Goal: Task Accomplishment & Management: Use online tool/utility

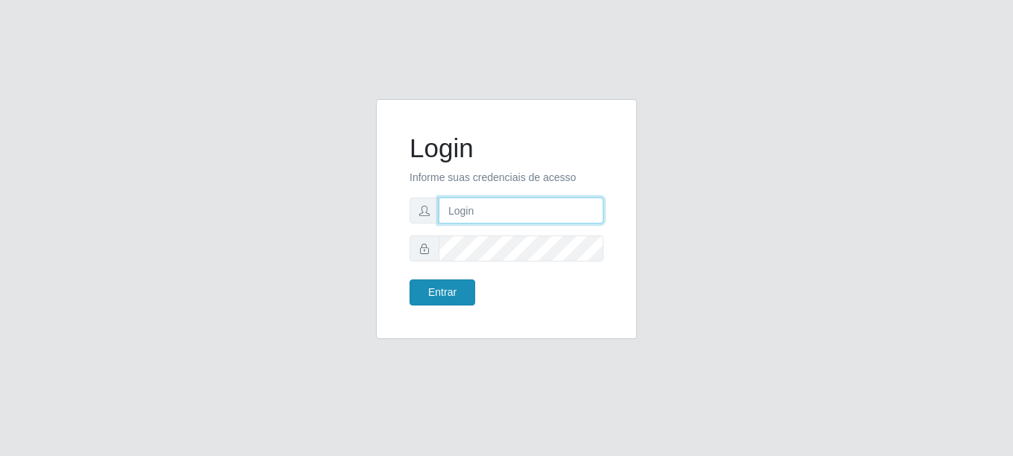
type input "[EMAIL_ADDRESS][PERSON_NAME][DOMAIN_NAME]"
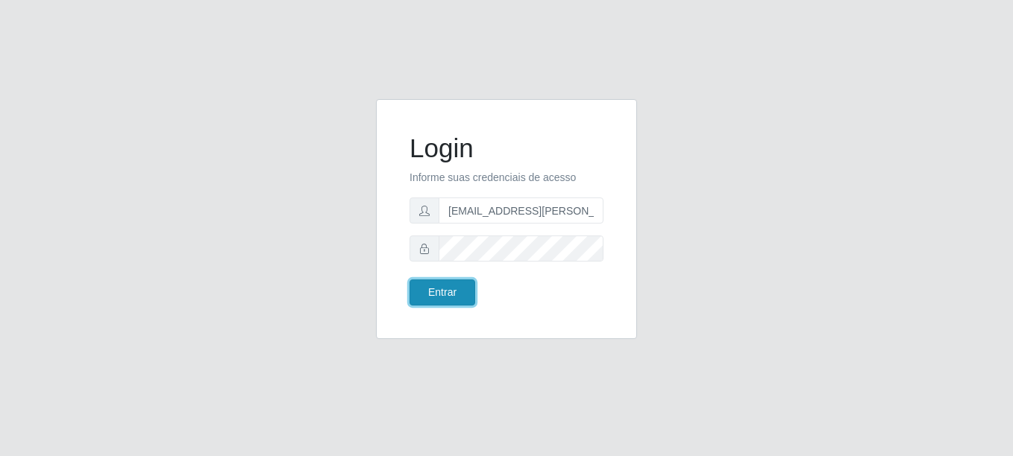
click at [429, 299] on button "Entrar" at bounding box center [442, 293] width 66 height 26
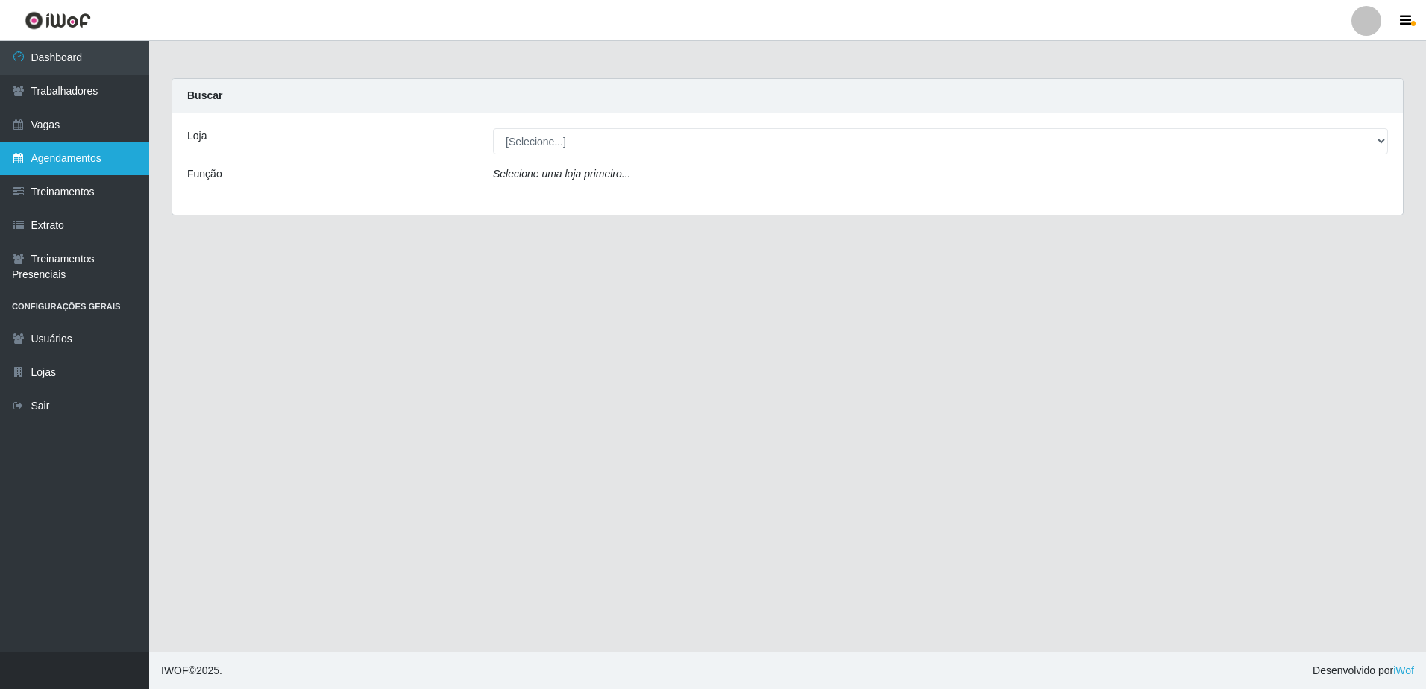
click at [72, 160] on link "Agendamentos" at bounding box center [74, 159] width 149 height 34
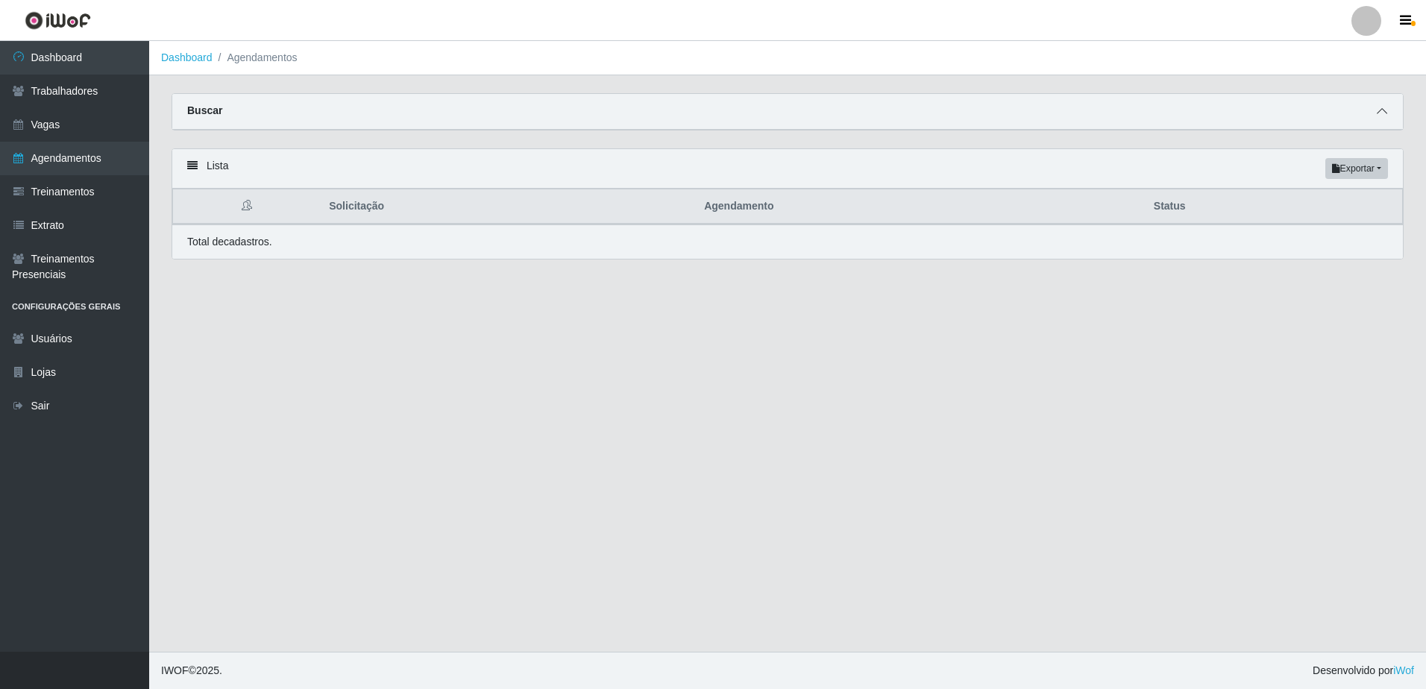
click at [1012, 113] on icon at bounding box center [1382, 111] width 10 height 10
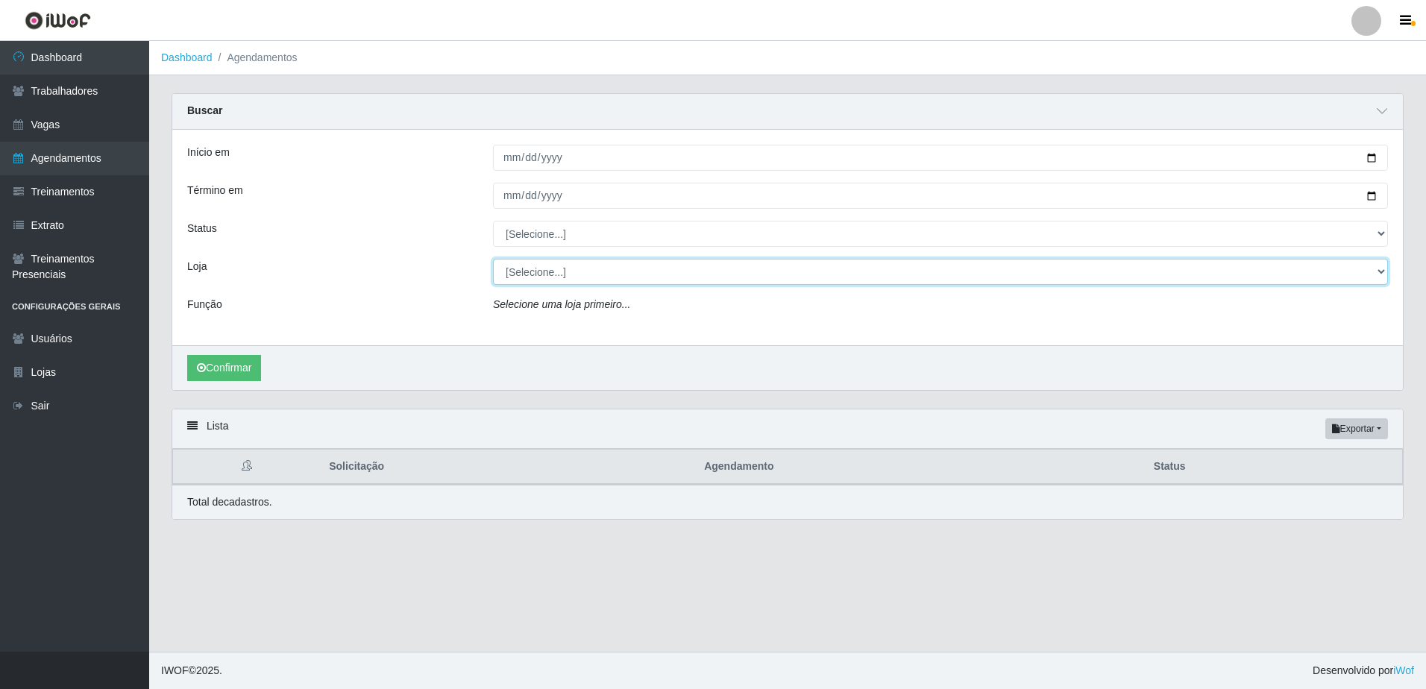
click at [615, 272] on select "[Selecione...] [GEOGRAPHIC_DATA] - [GEOGRAPHIC_DATA] [GEOGRAPHIC_DATA] - [GEOGR…" at bounding box center [940, 272] width 895 height 26
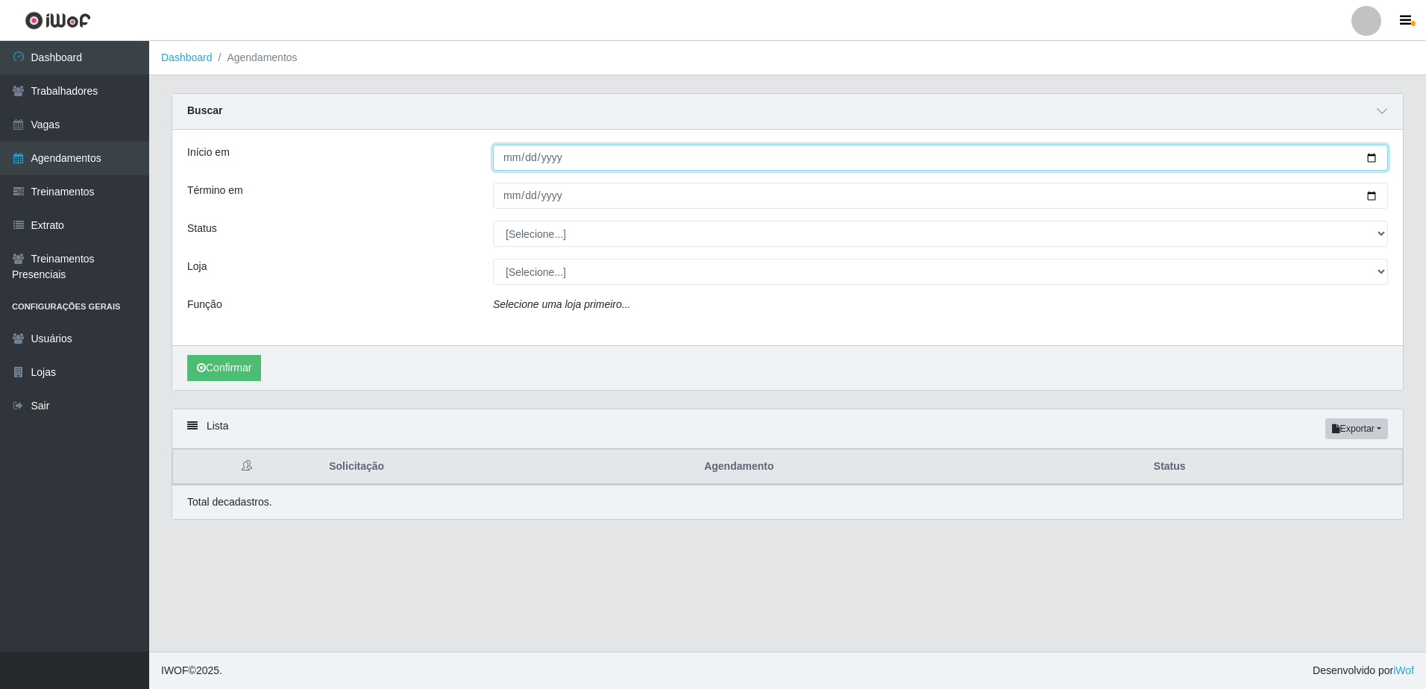
click at [596, 153] on input "Início em" at bounding box center [940, 158] width 895 height 26
type input "[DATE]"
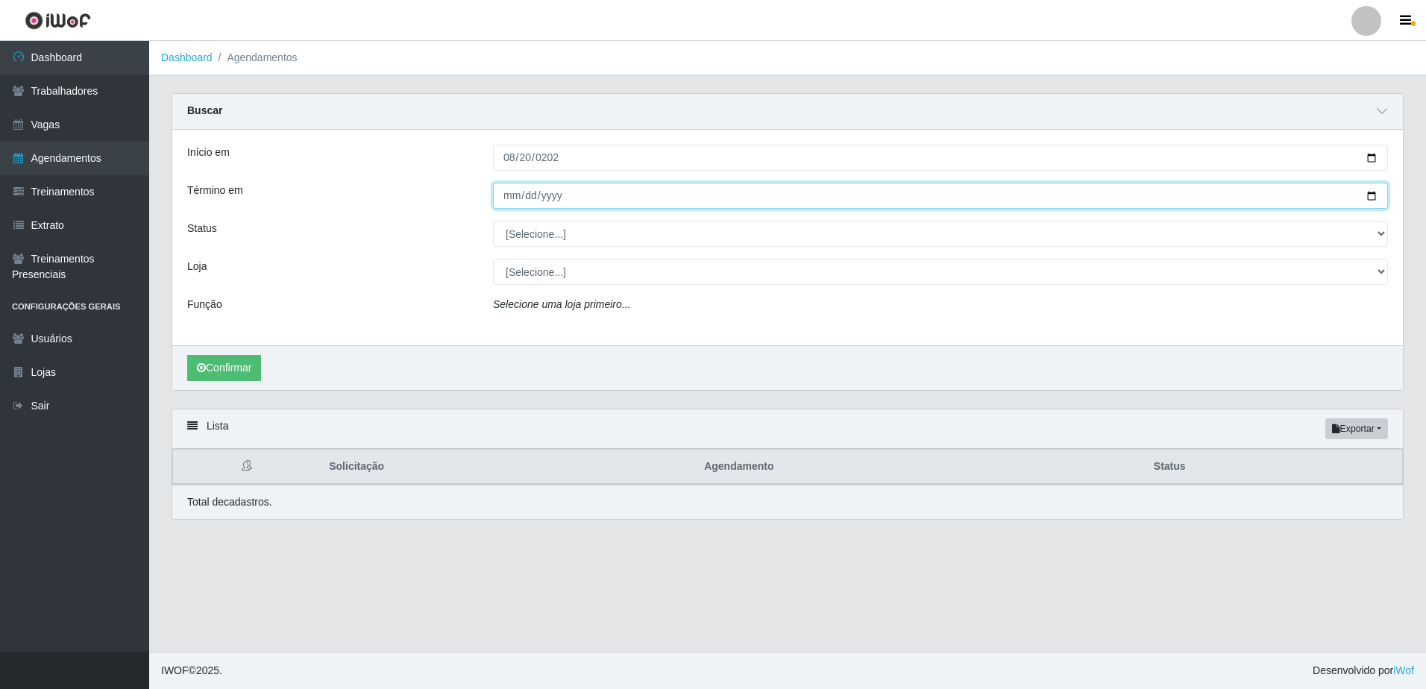
click at [617, 203] on input "Término em" at bounding box center [940, 196] width 895 height 26
type input "[DATE]"
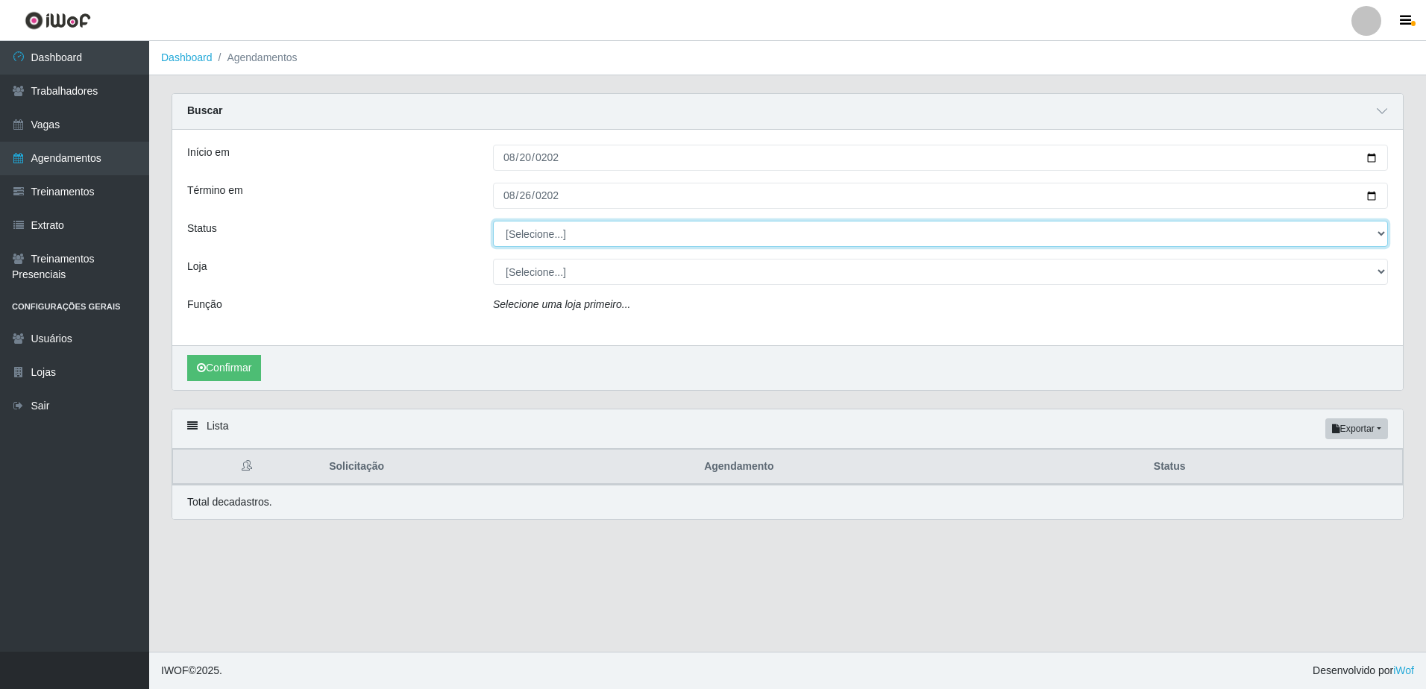
click at [673, 240] on select "[Selecione...] AGENDADO AGUARDANDO LIBERAR EM ANDAMENTO EM REVISÃO FINALIZADO C…" at bounding box center [940, 234] width 895 height 26
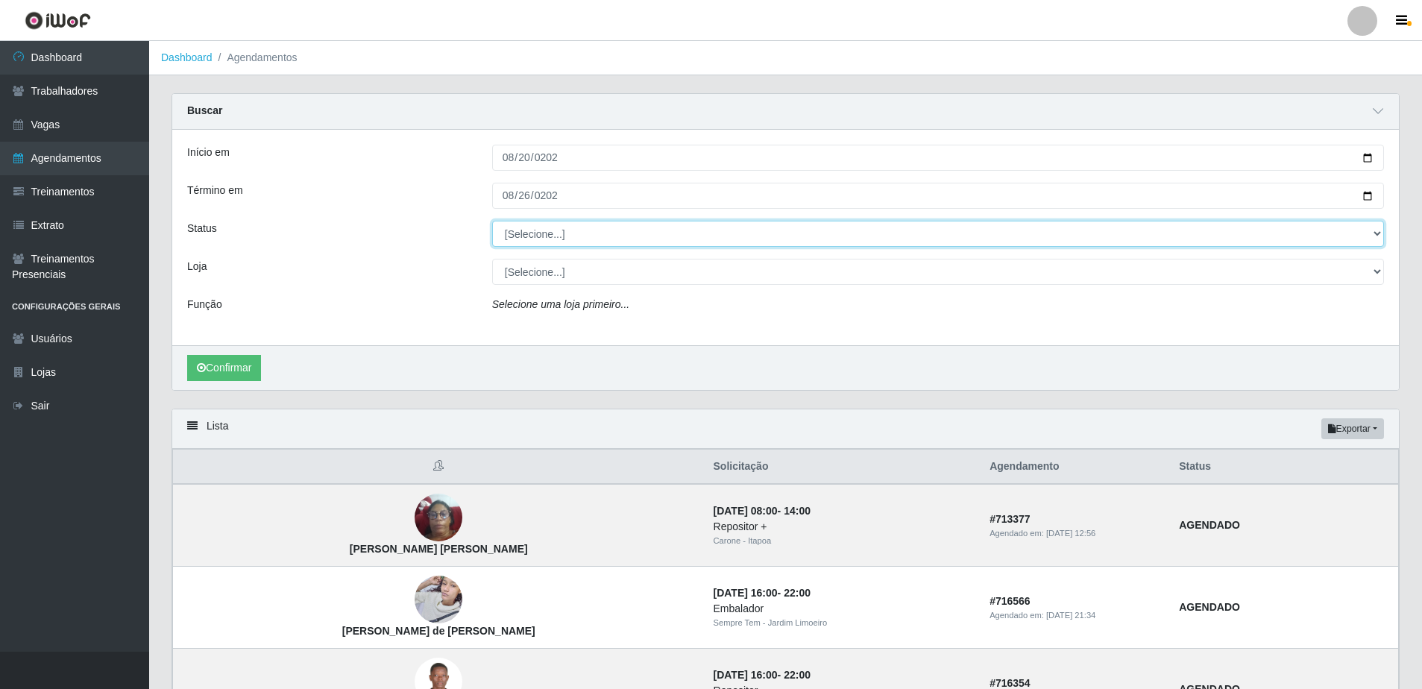
select select "FINALIZADO"
click at [492, 221] on select "[Selecione...] AGENDADO AGUARDANDO LIBERAR EM ANDAMENTO EM REVISÃO FINALIZADO C…" at bounding box center [938, 234] width 892 height 26
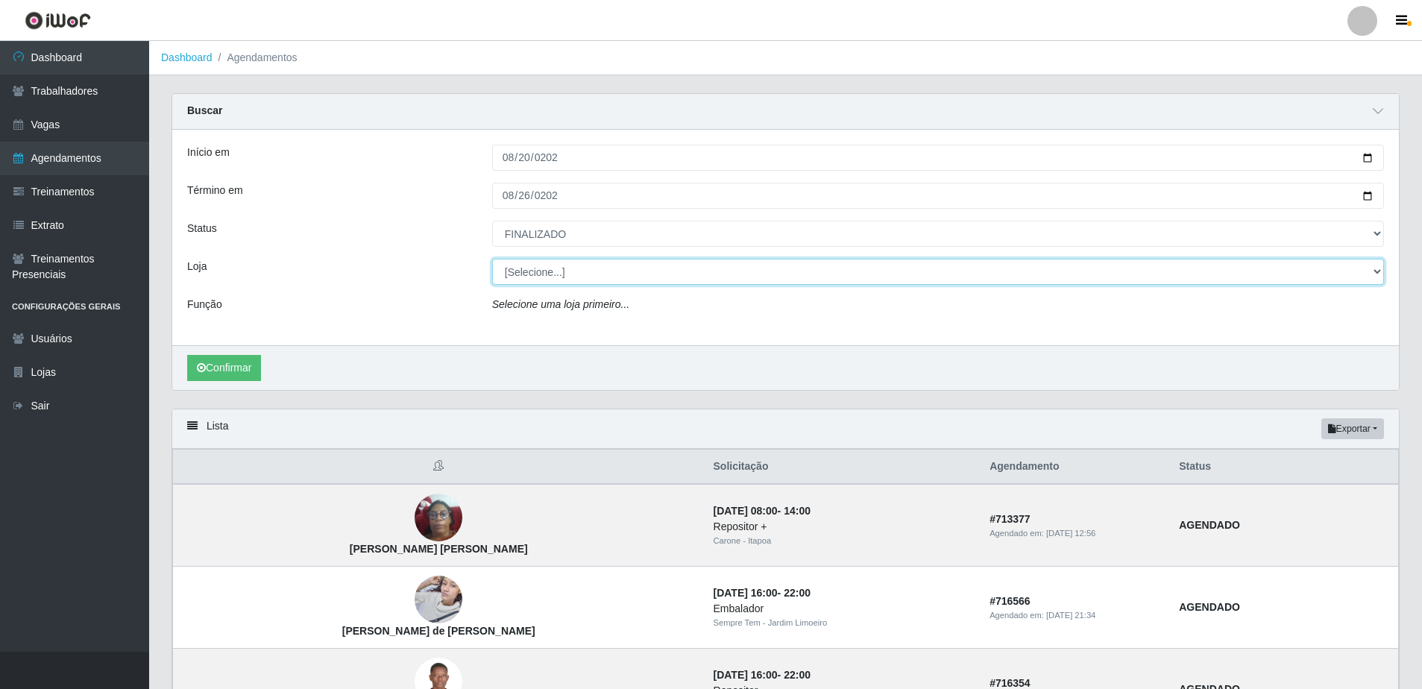
click at [583, 276] on select "[Selecione...] [GEOGRAPHIC_DATA] - [GEOGRAPHIC_DATA] [GEOGRAPHIC_DATA] - [GEOGR…" at bounding box center [938, 272] width 892 height 26
select select "509"
click at [492, 259] on select "[Selecione...] [GEOGRAPHIC_DATA] - [GEOGRAPHIC_DATA] [GEOGRAPHIC_DATA] - [GEOGR…" at bounding box center [938, 272] width 892 height 26
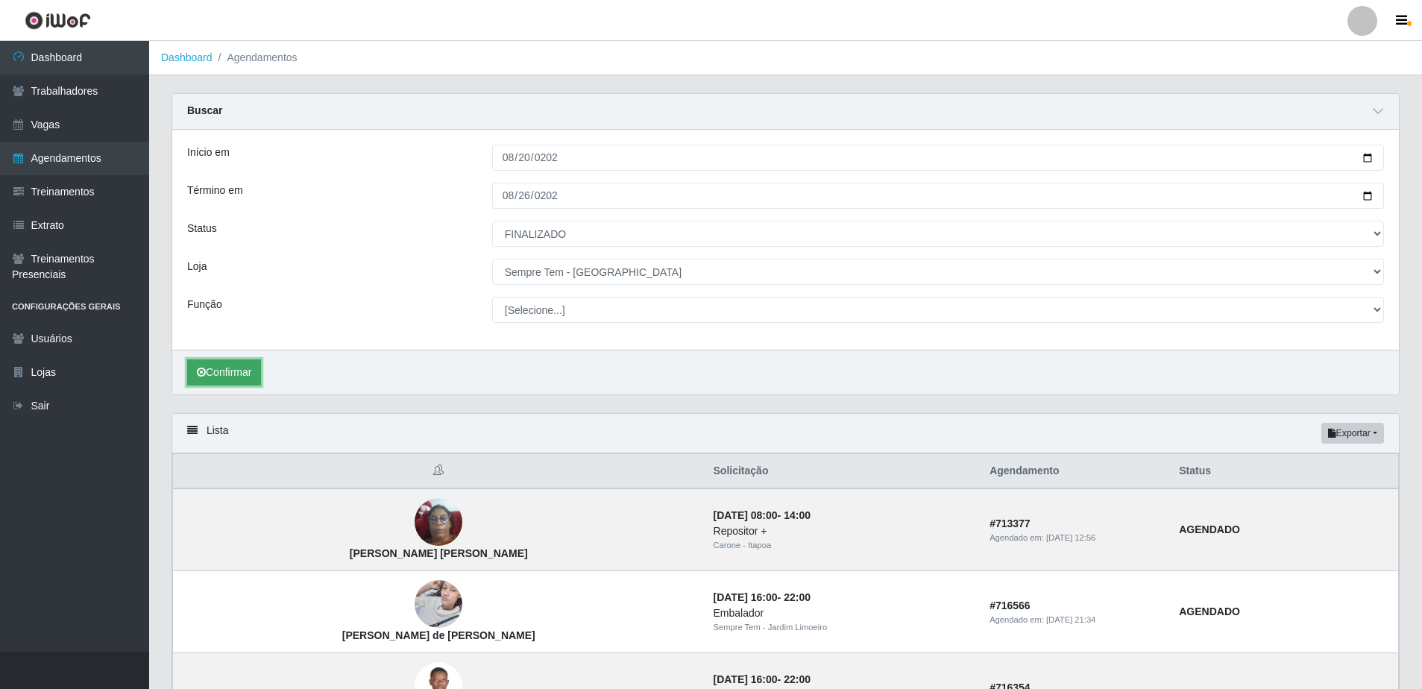
click at [236, 376] on button "Confirmar" at bounding box center [224, 372] width 74 height 26
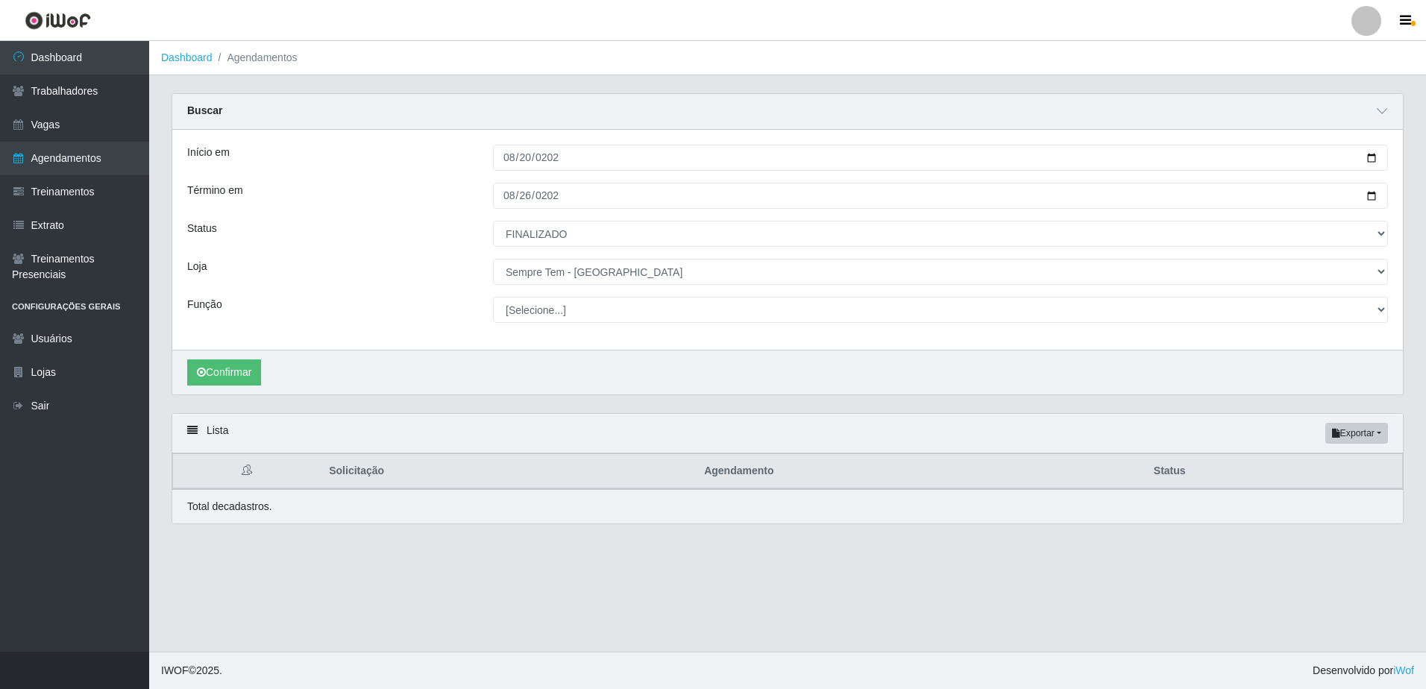
click at [164, 386] on div "Carregando... Buscar Início em [DATE] Término em [DATE] Status [Selecione...] A…" at bounding box center [787, 253] width 1254 height 320
click at [164, 427] on div "Lista Exportar PDF Excel Solicitação Agendamento Status Total de cadastros." at bounding box center [787, 477] width 1254 height 129
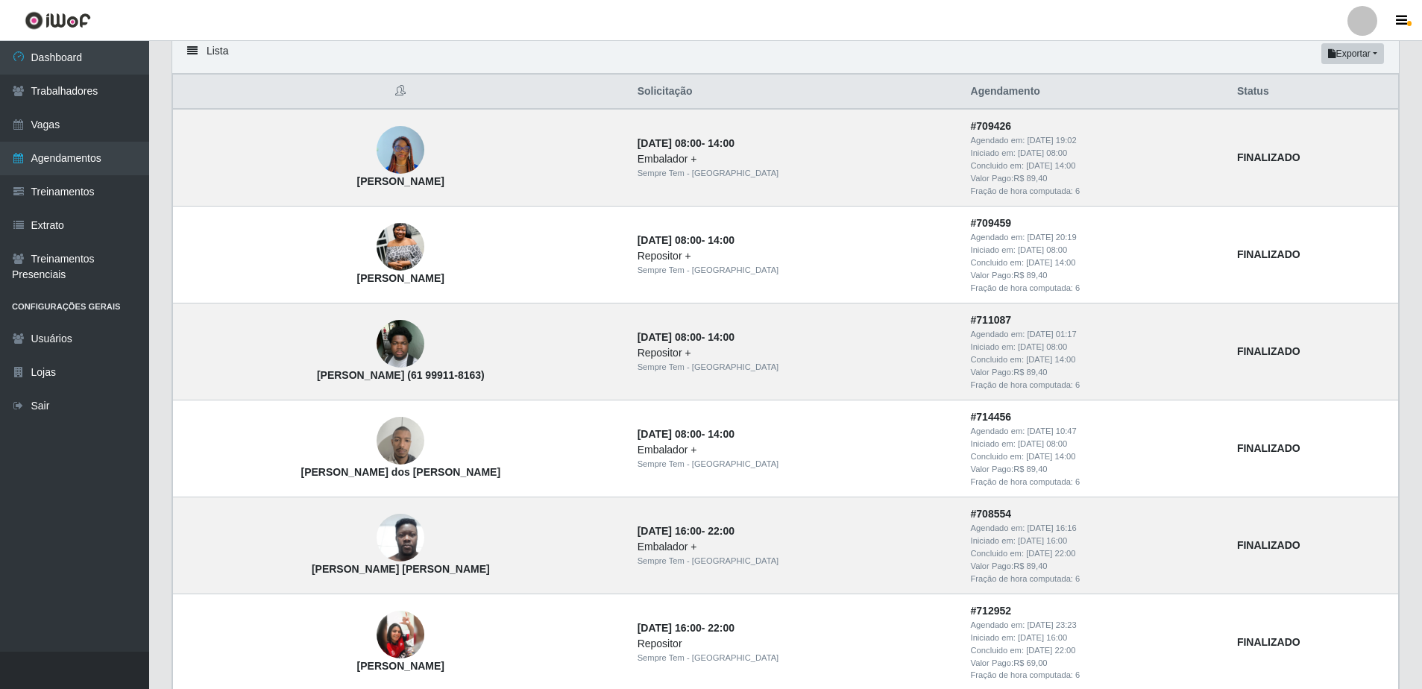
scroll to position [156, 0]
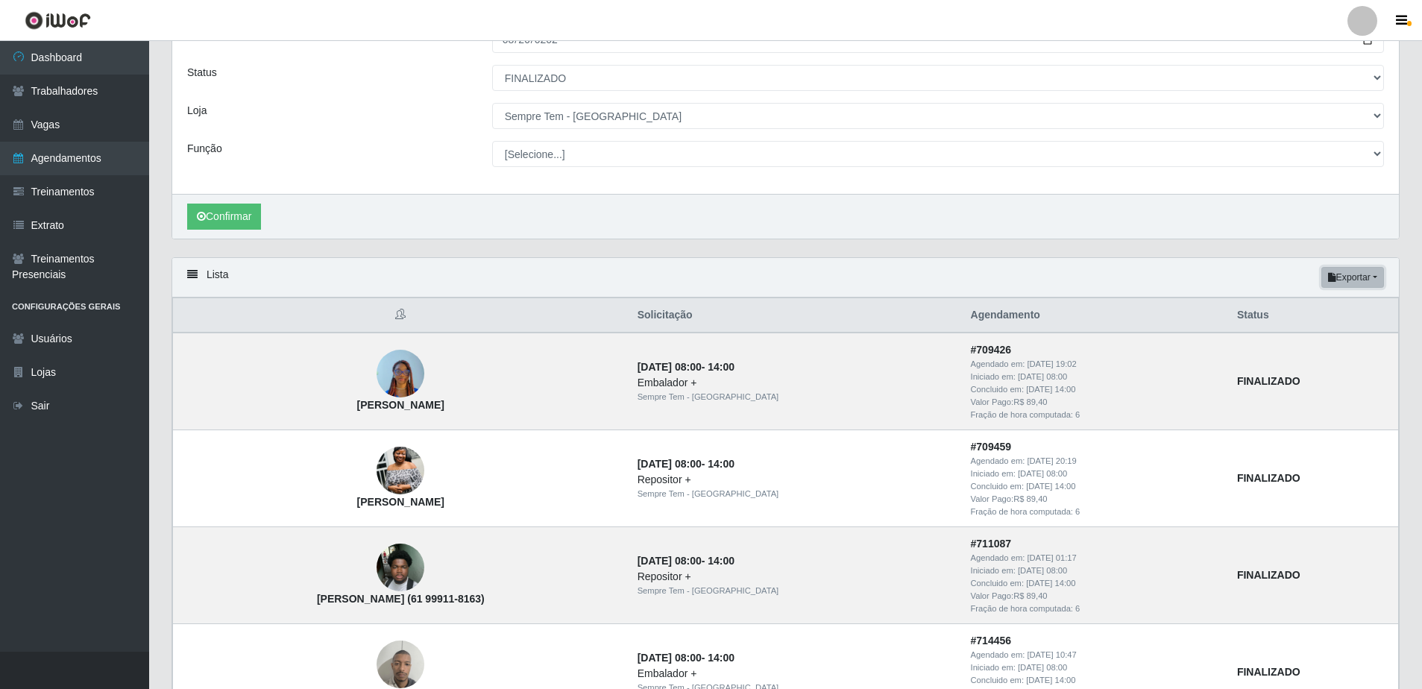
click at [1012, 276] on button "Exportar" at bounding box center [1352, 277] width 63 height 21
click at [1012, 306] on button "PDF" at bounding box center [1326, 305] width 118 height 31
click at [56, 230] on link "Extrato" at bounding box center [74, 226] width 149 height 34
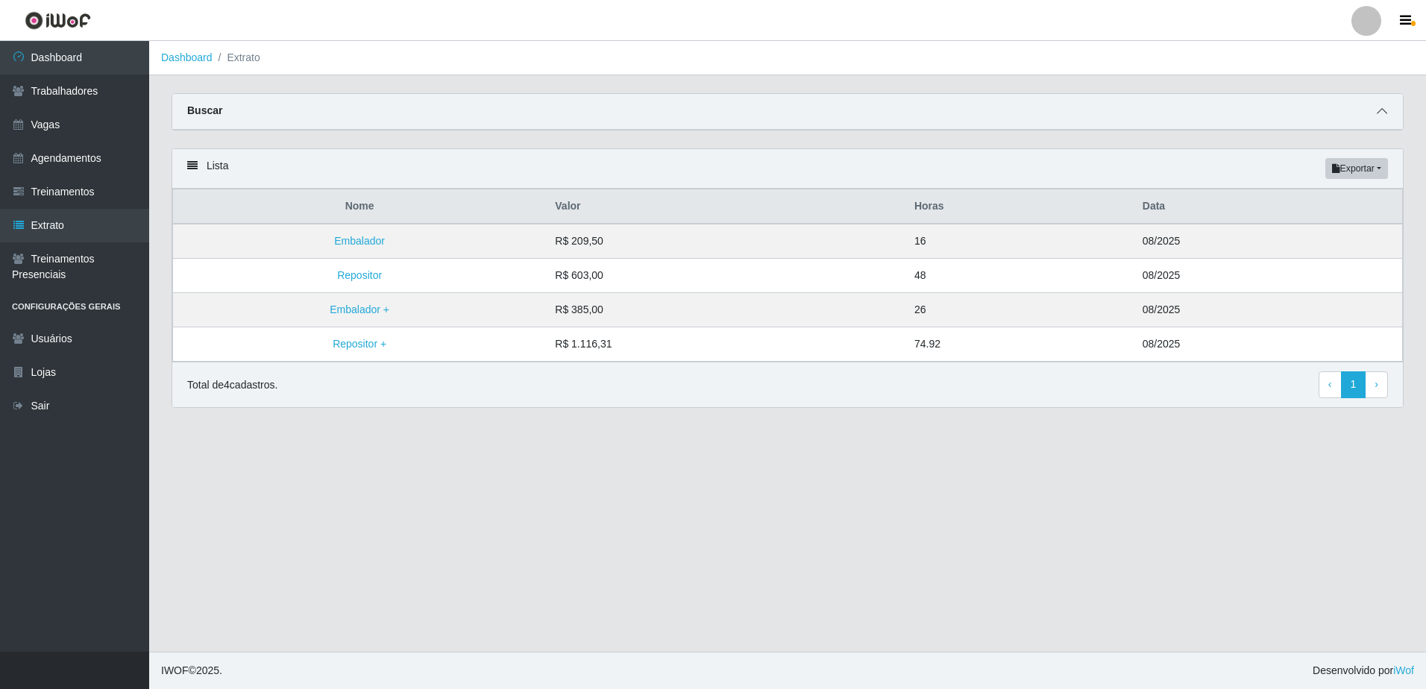
click at [1012, 110] on icon at bounding box center [1382, 111] width 10 height 10
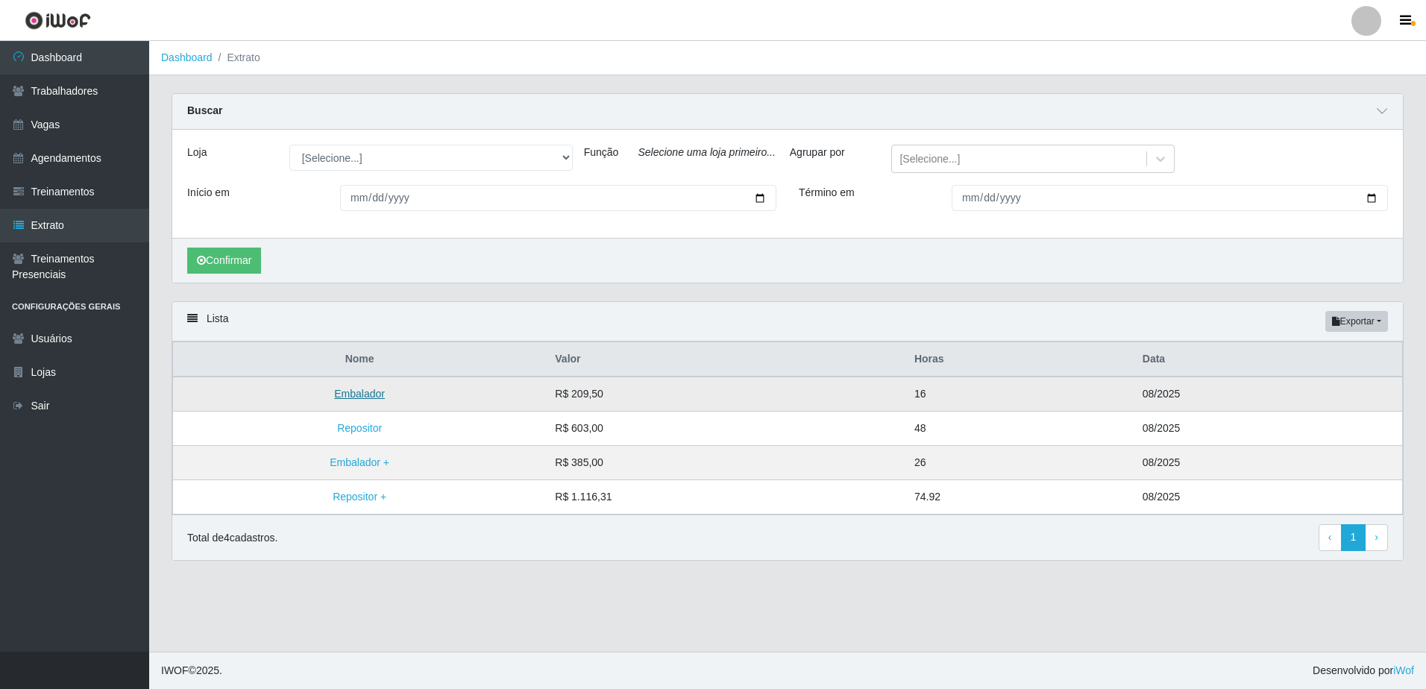
click at [361, 399] on link "Embalador" at bounding box center [359, 394] width 51 height 12
